Goal: Find specific page/section: Find specific page/section

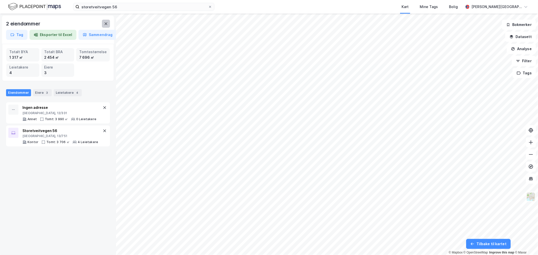
click at [105, 22] on icon at bounding box center [106, 24] width 4 height 4
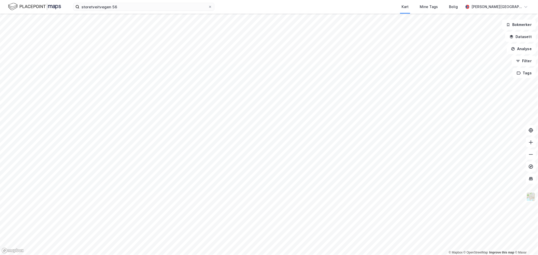
click at [25, 9] on img at bounding box center [34, 6] width 53 height 9
click at [15, 3] on img at bounding box center [34, 6] width 53 height 9
click at [211, 9] on label "storetveitvegen 56" at bounding box center [143, 7] width 141 height 8
click at [208, 9] on input "storetveitvegen 56" at bounding box center [143, 7] width 129 height 8
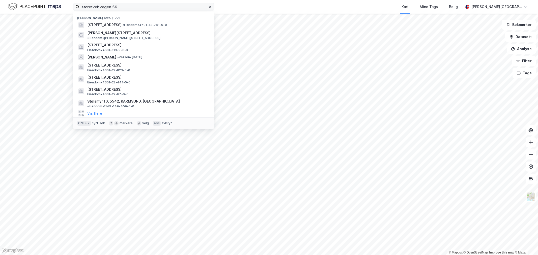
click at [211, 7] on icon at bounding box center [210, 6] width 3 height 3
click at [208, 7] on input "storetveitvegen 56" at bounding box center [143, 7] width 129 height 8
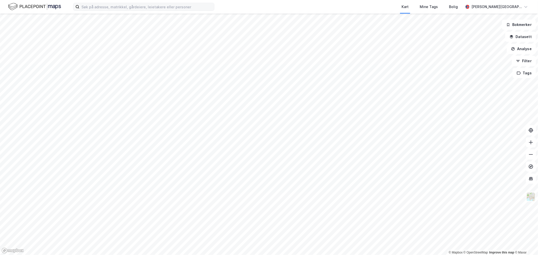
click at [16, 6] on img at bounding box center [34, 6] width 53 height 9
